Goal: Task Accomplishment & Management: Manage account settings

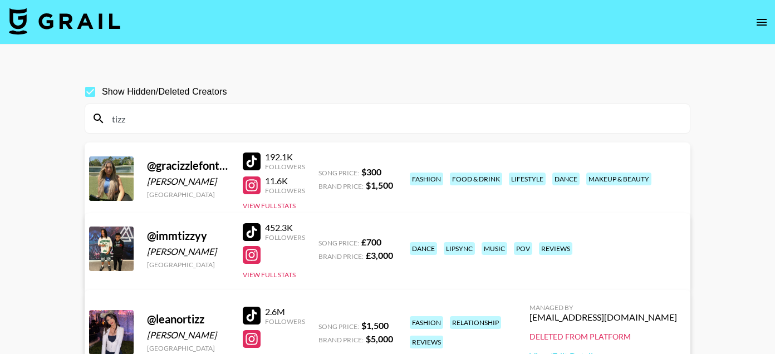
scroll to position [53, 0]
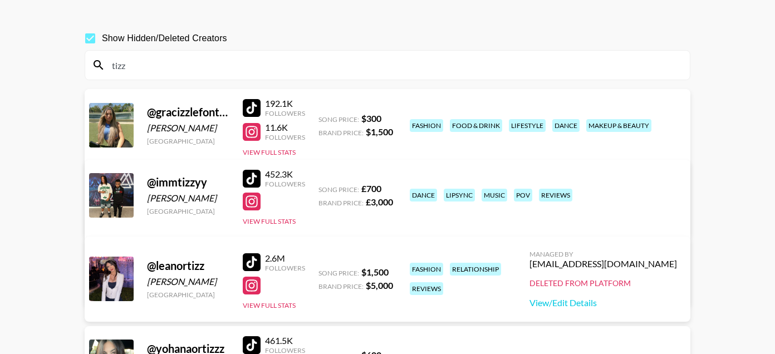
click at [307, 61] on input "tizz" at bounding box center [394, 65] width 578 height 18
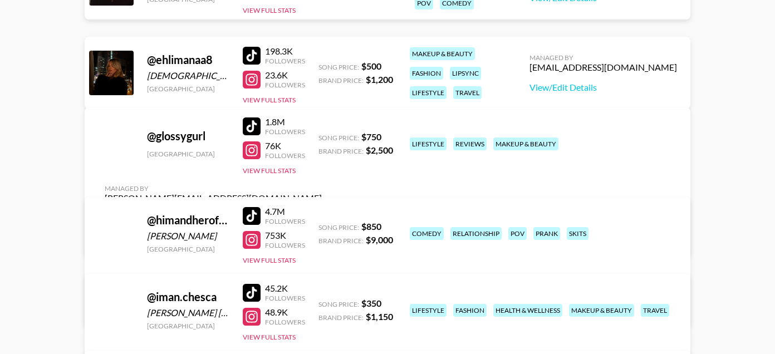
scroll to position [403, 0]
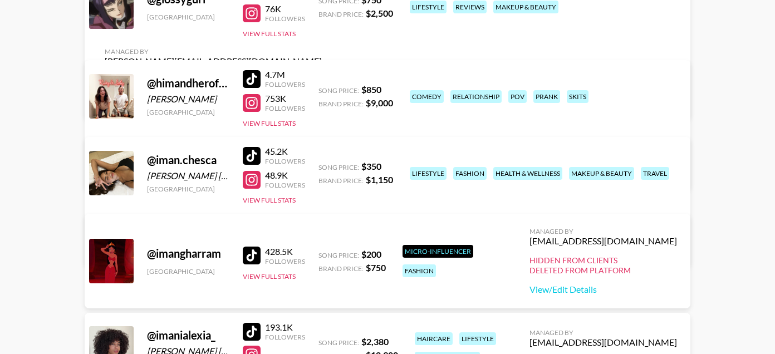
type input "[DEMOGRAPHIC_DATA]"
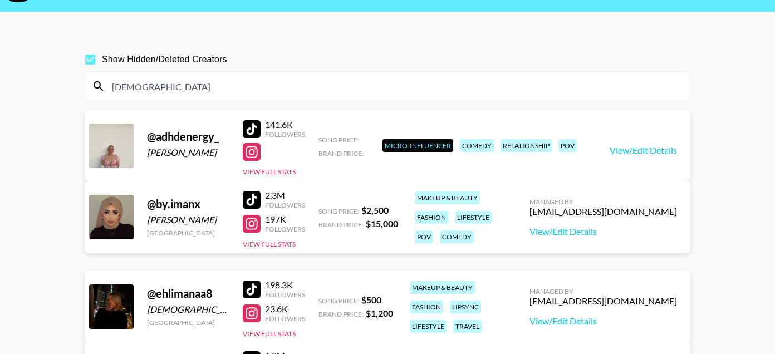
scroll to position [0, 0]
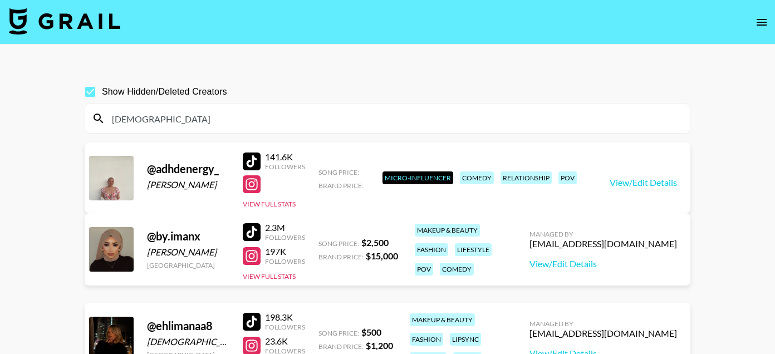
click at [166, 116] on input "[DEMOGRAPHIC_DATA]" at bounding box center [394, 119] width 578 height 18
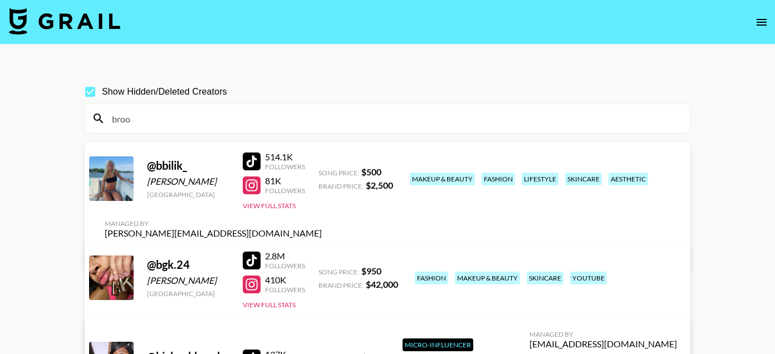
type input "broo"
click at [331, 211] on div "Managed By [PERSON_NAME][EMAIL_ADDRESS][DOMAIN_NAME] View/Edit Details" at bounding box center [213, 239] width 235 height 57
click at [322, 248] on link "View/Edit Details" at bounding box center [213, 253] width 217 height 11
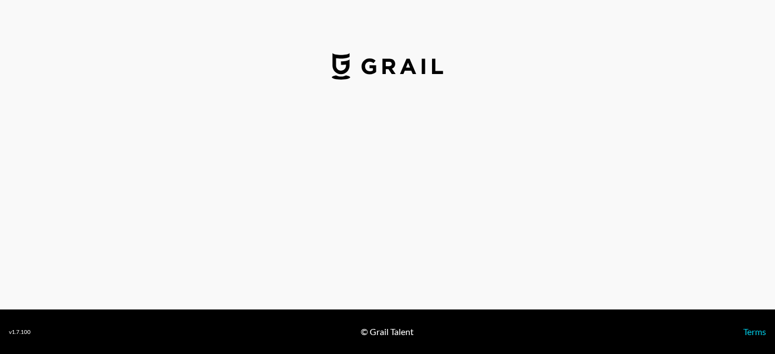
select select "USD"
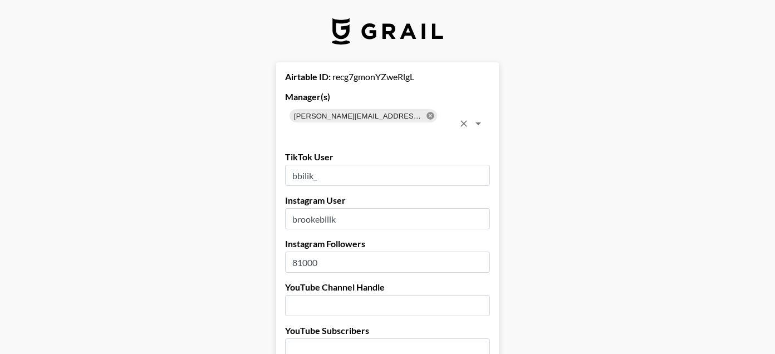
click at [427, 116] on icon at bounding box center [430, 115] width 7 height 7
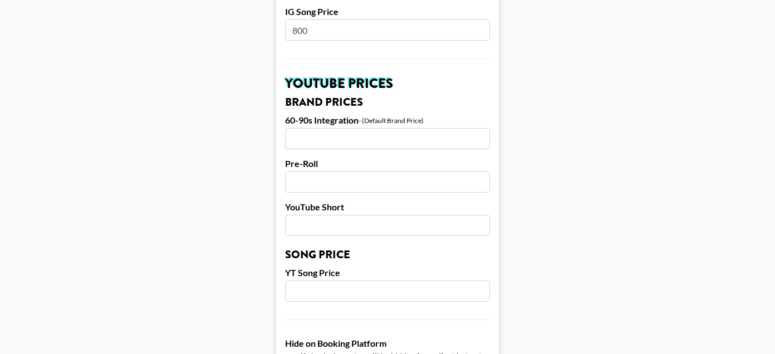
scroll to position [1157, 0]
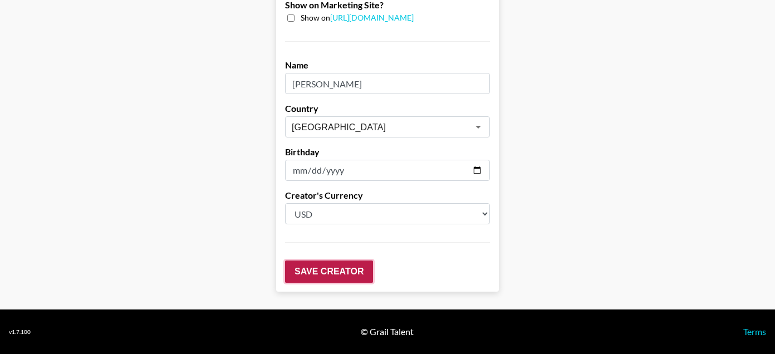
click at [323, 276] on input "Save Creator" at bounding box center [329, 272] width 88 height 22
